Goal: Book appointment/travel/reservation

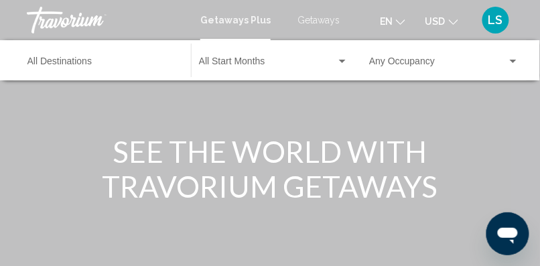
click at [320, 19] on span "Getaways" at bounding box center [319, 20] width 42 height 11
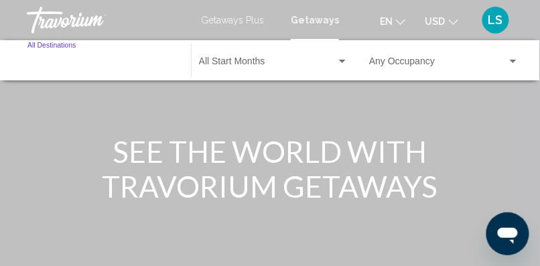
click at [60, 66] on input "Destination All Destinations" at bounding box center [102, 64] width 150 height 11
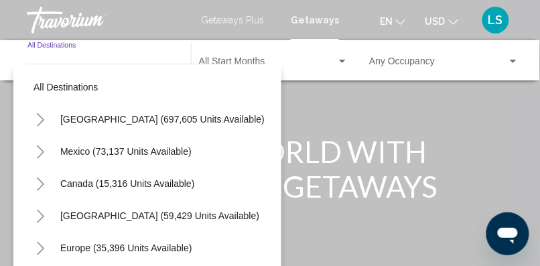
click at [43, 117] on icon "Toggle United States (697,605 units available)" at bounding box center [41, 119] width 10 height 13
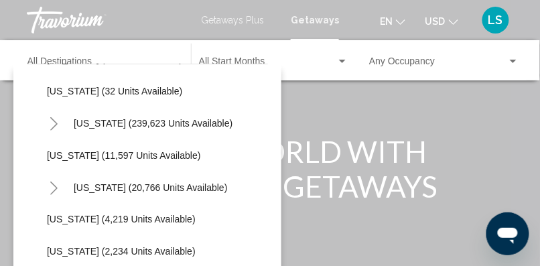
scroll to position [255, 0]
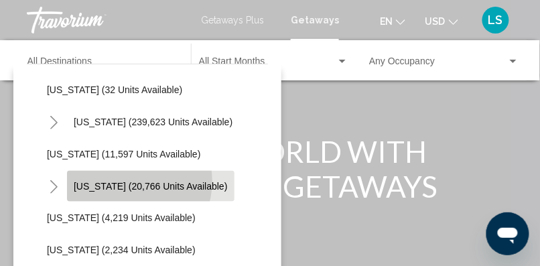
click at [125, 181] on span "[US_STATE] (20,766 units available)" at bounding box center [151, 186] width 154 height 11
type input "**********"
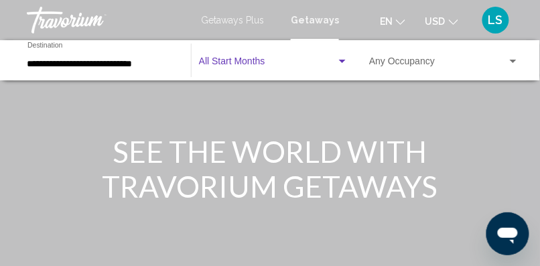
click at [264, 59] on span "Search widget" at bounding box center [267, 64] width 137 height 11
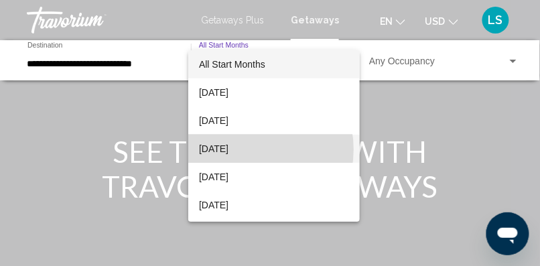
click at [243, 149] on span "[DATE]" at bounding box center [274, 149] width 150 height 28
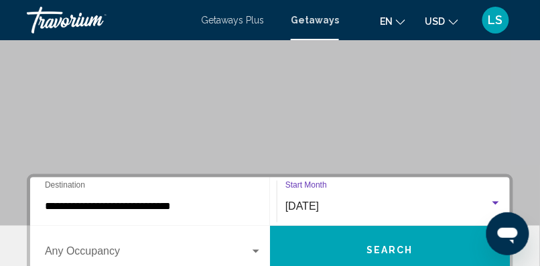
scroll to position [177, 0]
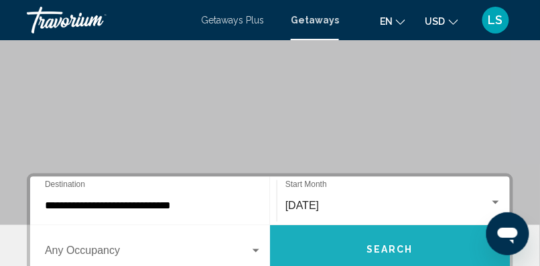
click at [401, 241] on button "Search" at bounding box center [390, 249] width 240 height 48
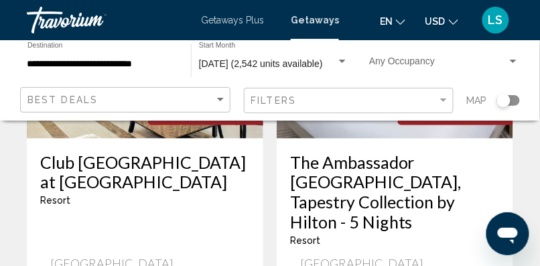
scroll to position [1857, 0]
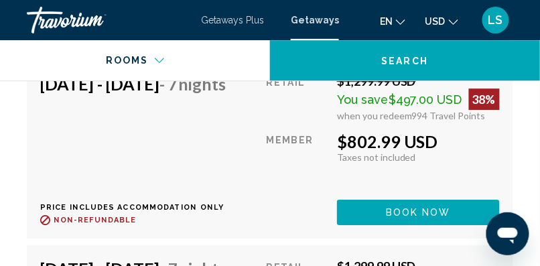
scroll to position [3753, 0]
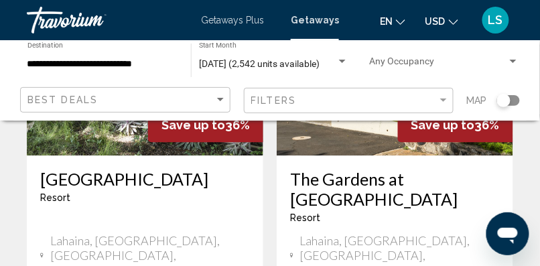
scroll to position [2893, 0]
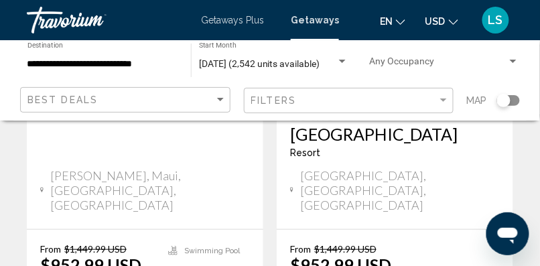
scroll to position [852, 0]
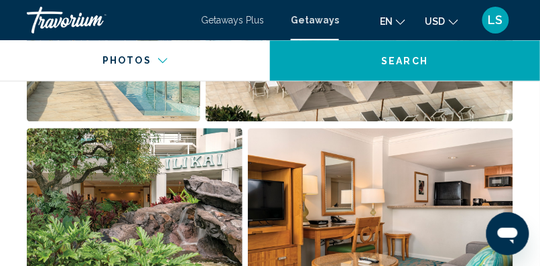
scroll to position [931, 0]
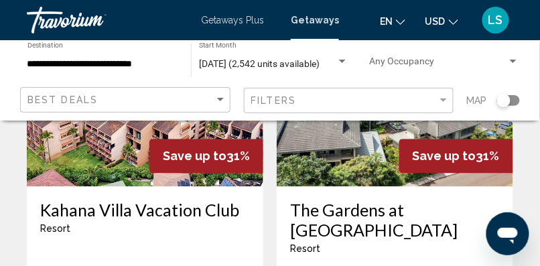
scroll to position [2800, 0]
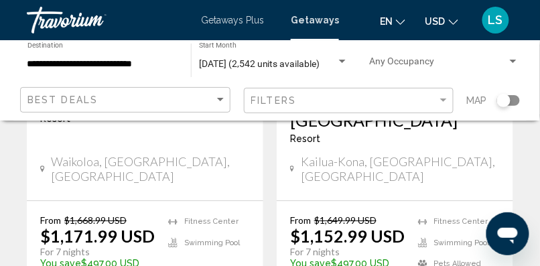
scroll to position [1333, 0]
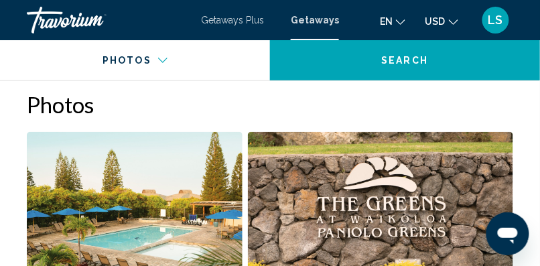
scroll to position [864, 0]
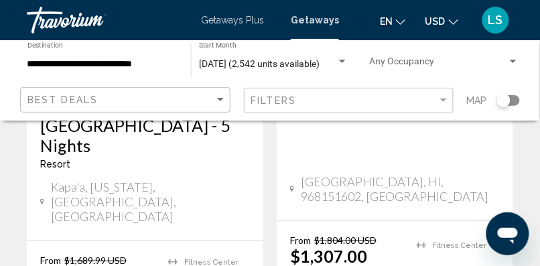
scroll to position [2328, 0]
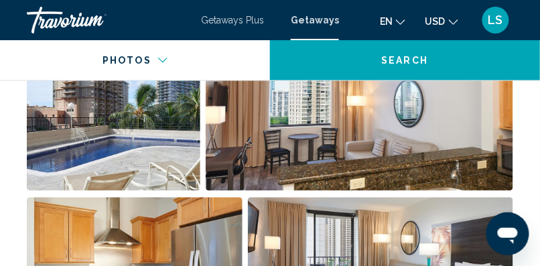
scroll to position [1114, 0]
